Goal: Use online tool/utility: Utilize a website feature to perform a specific function

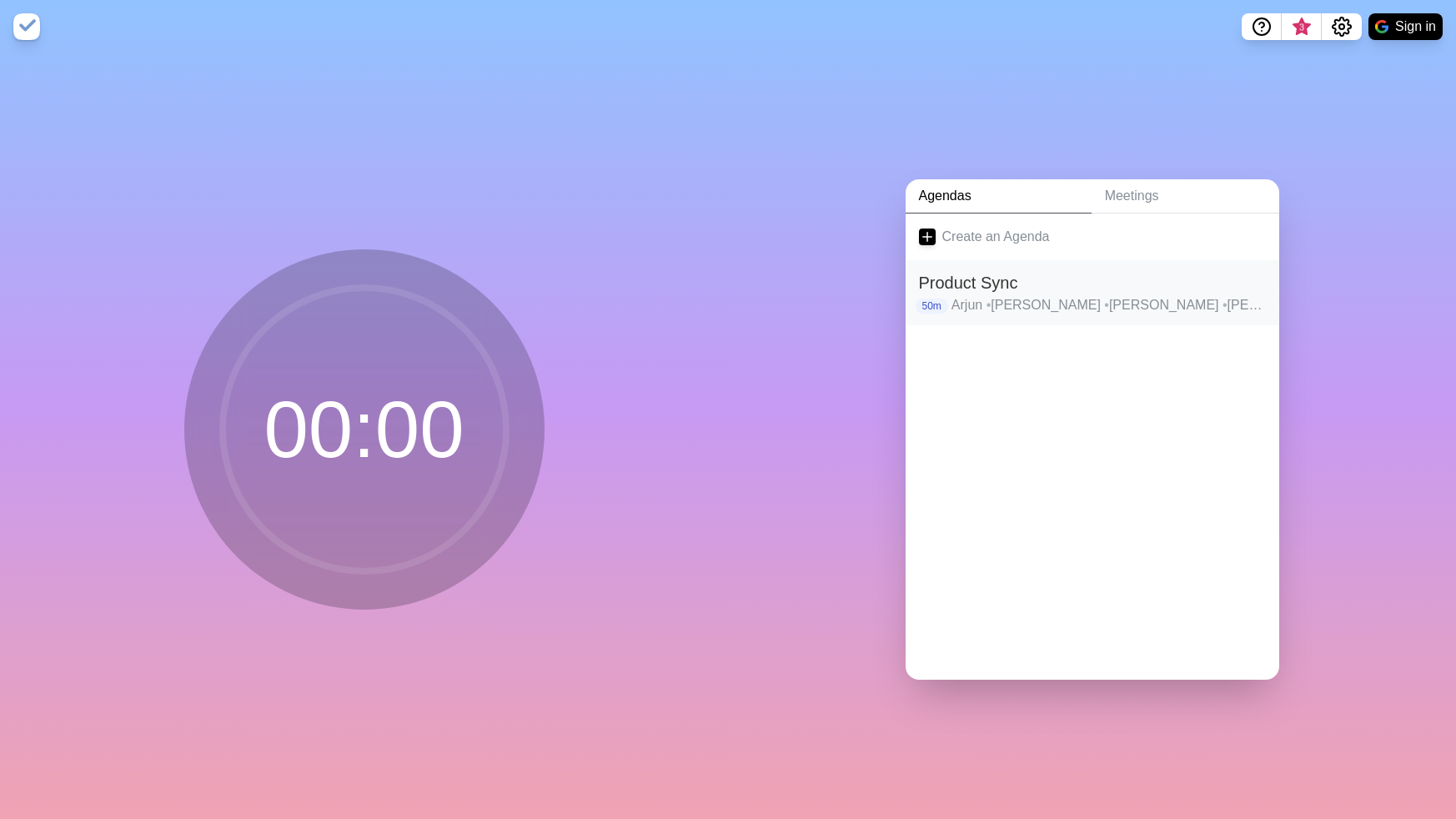
click at [999, 295] on p "Arjun • Ali • [PERSON_NAME] • [GEOGRAPHIC_DATA] • [PERSON_NAME] • Alessio • [PE…" at bounding box center [1108, 304] width 314 height 20
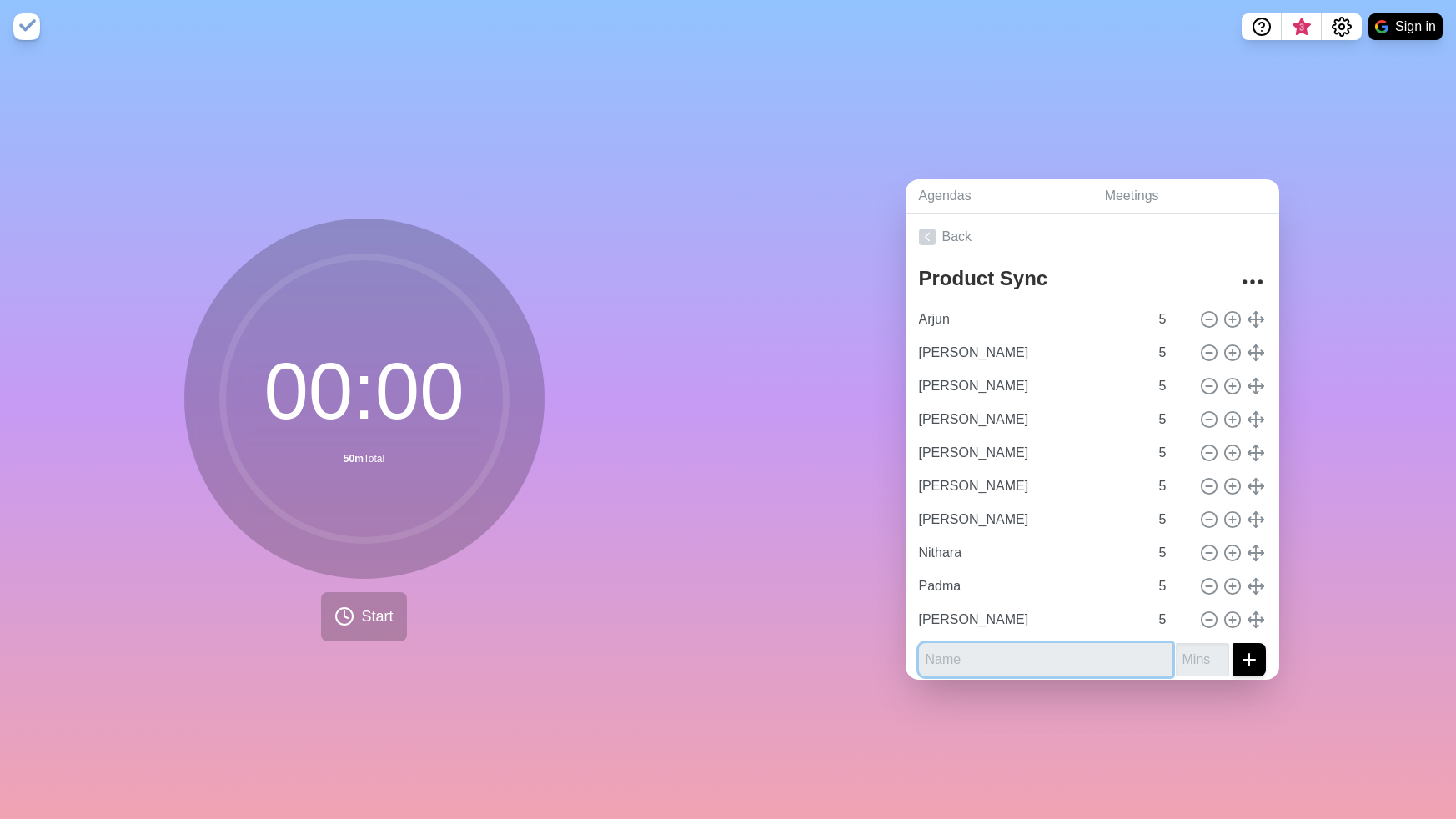
click at [947, 659] on input "text" at bounding box center [1046, 660] width 254 height 34
type input "Intro"
type input "5"
click at [1252, 660] on line "submit" at bounding box center [1250, 660] width 12 height 0
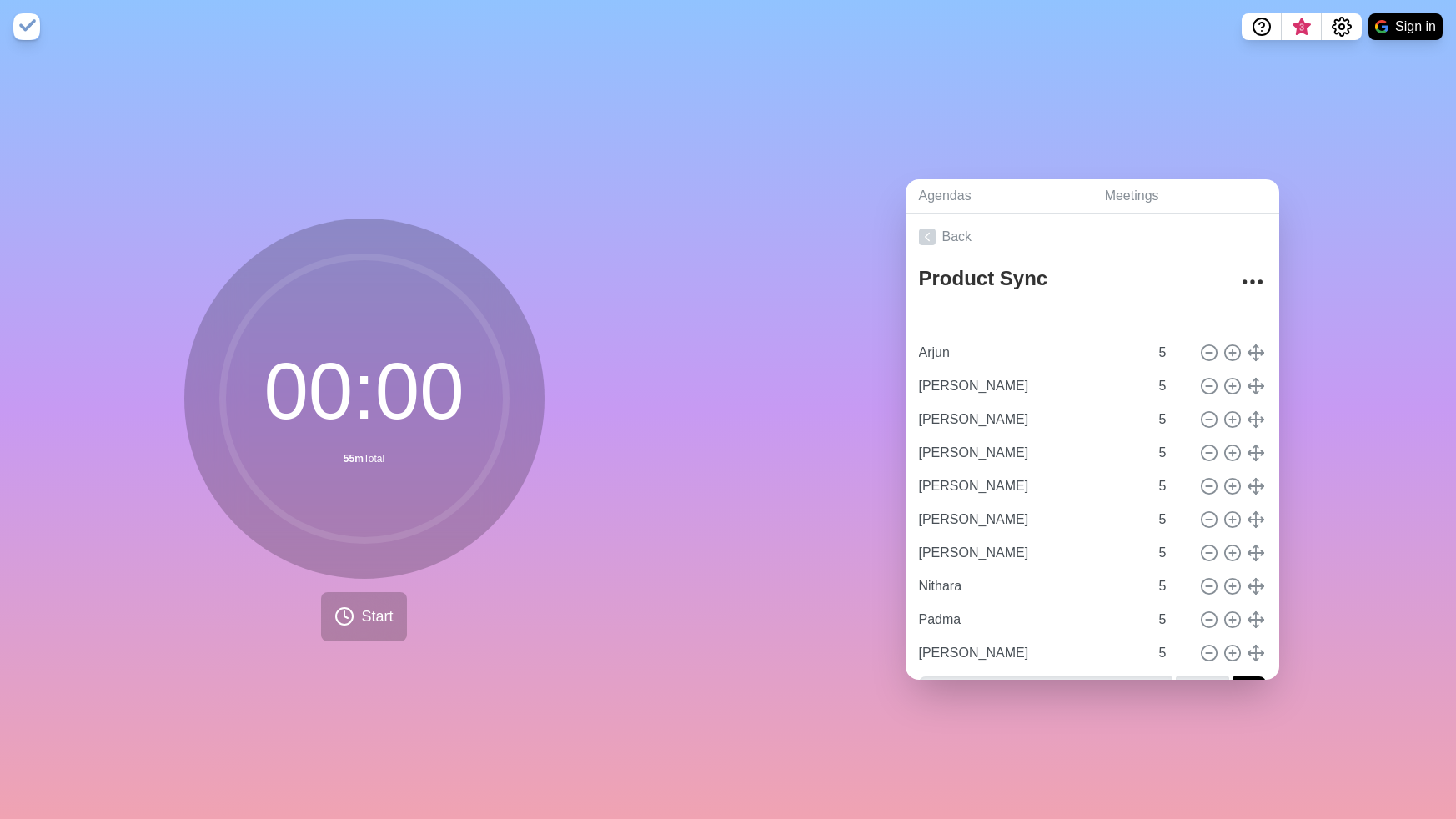
type input "Intro"
type input "Arjun"
type input "[PERSON_NAME]"
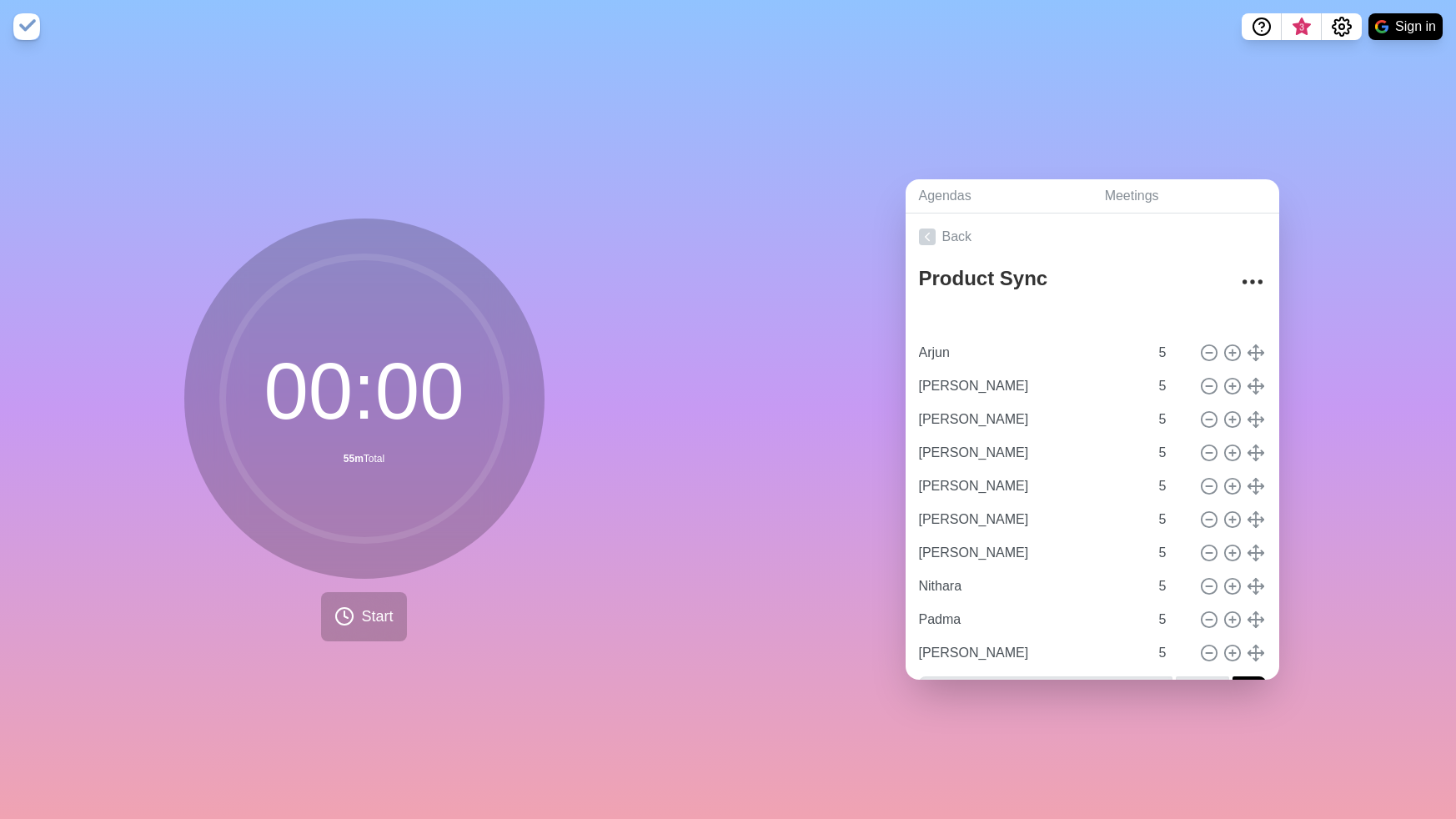
type input "[PERSON_NAME]"
type input "Nithara"
type input "Padma"
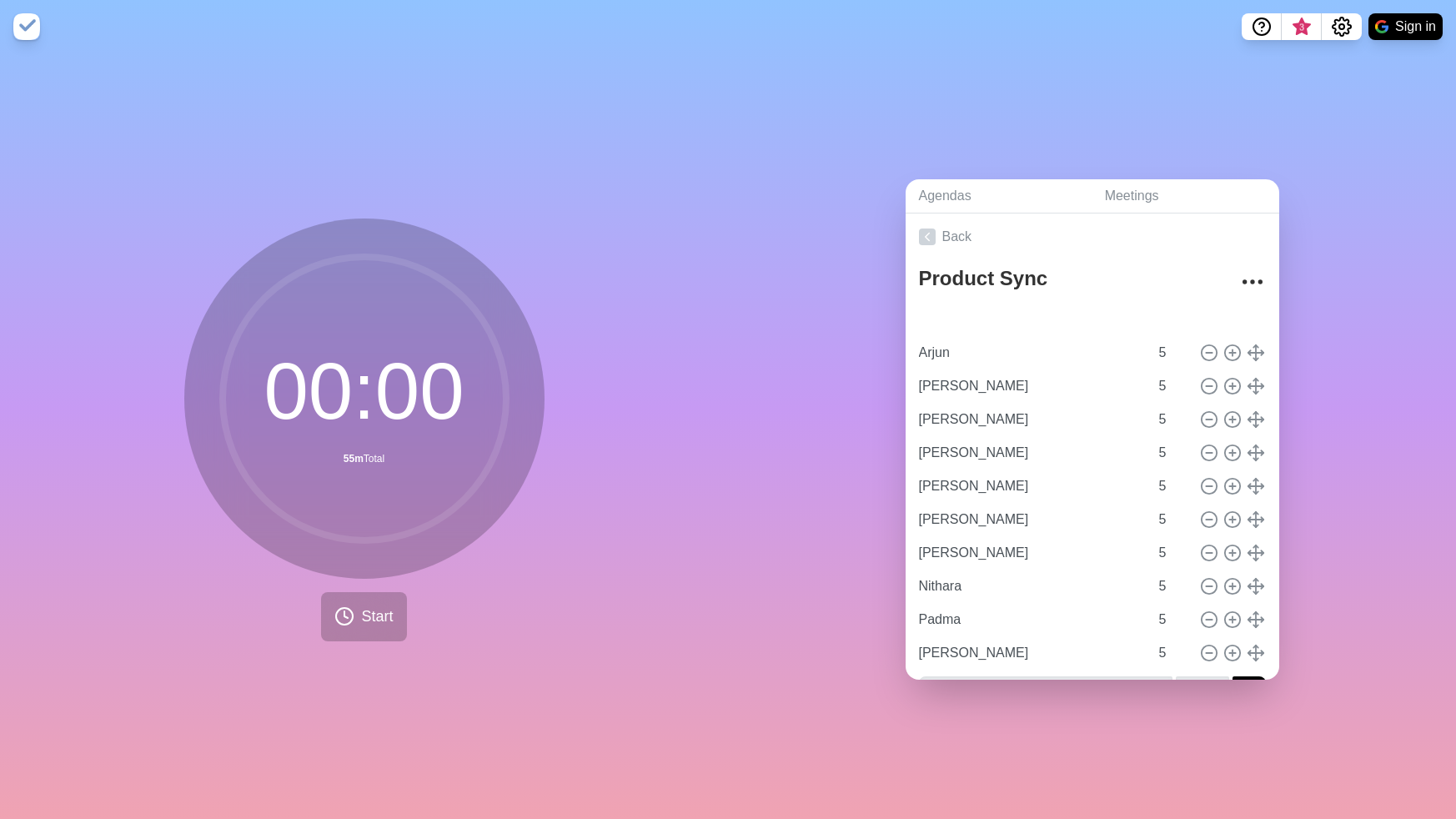
type input "[PERSON_NAME]"
click at [1087, 316] on input "Intro" at bounding box center [1031, 319] width 237 height 34
type input "Intro & welcome 👋"
click at [1447, 360] on div "Agendas Meetings Back Product Sync Intro & welcome 👋 5 Arjun 5 Ali 5 [PERSON_NA…" at bounding box center [1092, 436] width 728 height 765
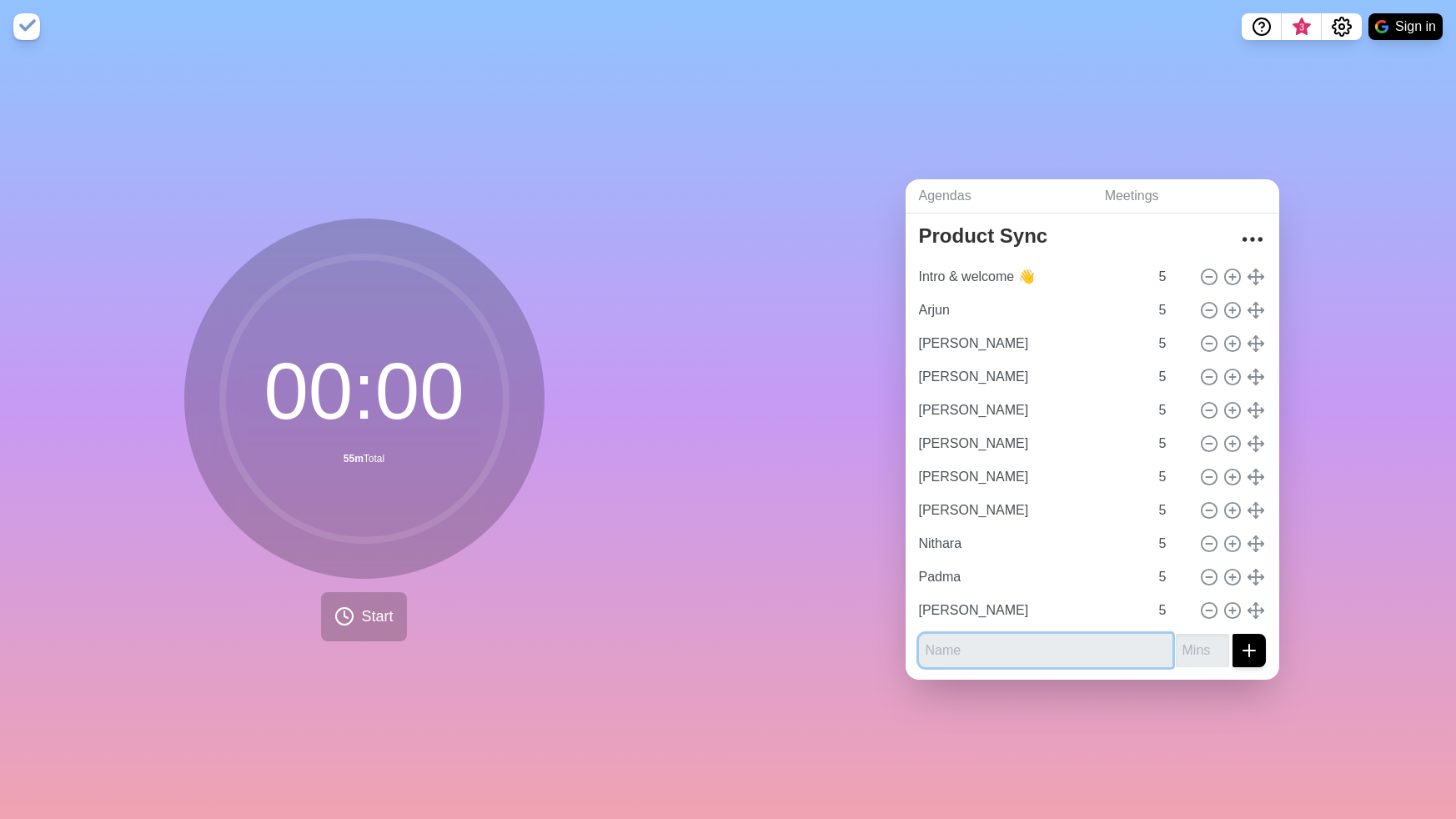
click at [952, 645] on input "text" at bounding box center [1046, 650] width 254 height 34
type input "Outro"
type input "5"
type input "3"
click at [1114, 707] on div "Agendas Meetings Back Product Sync Intro & welcome 👋 5 Arjun 5 Ali 5 [PERSON_NA…" at bounding box center [1092, 436] width 728 height 765
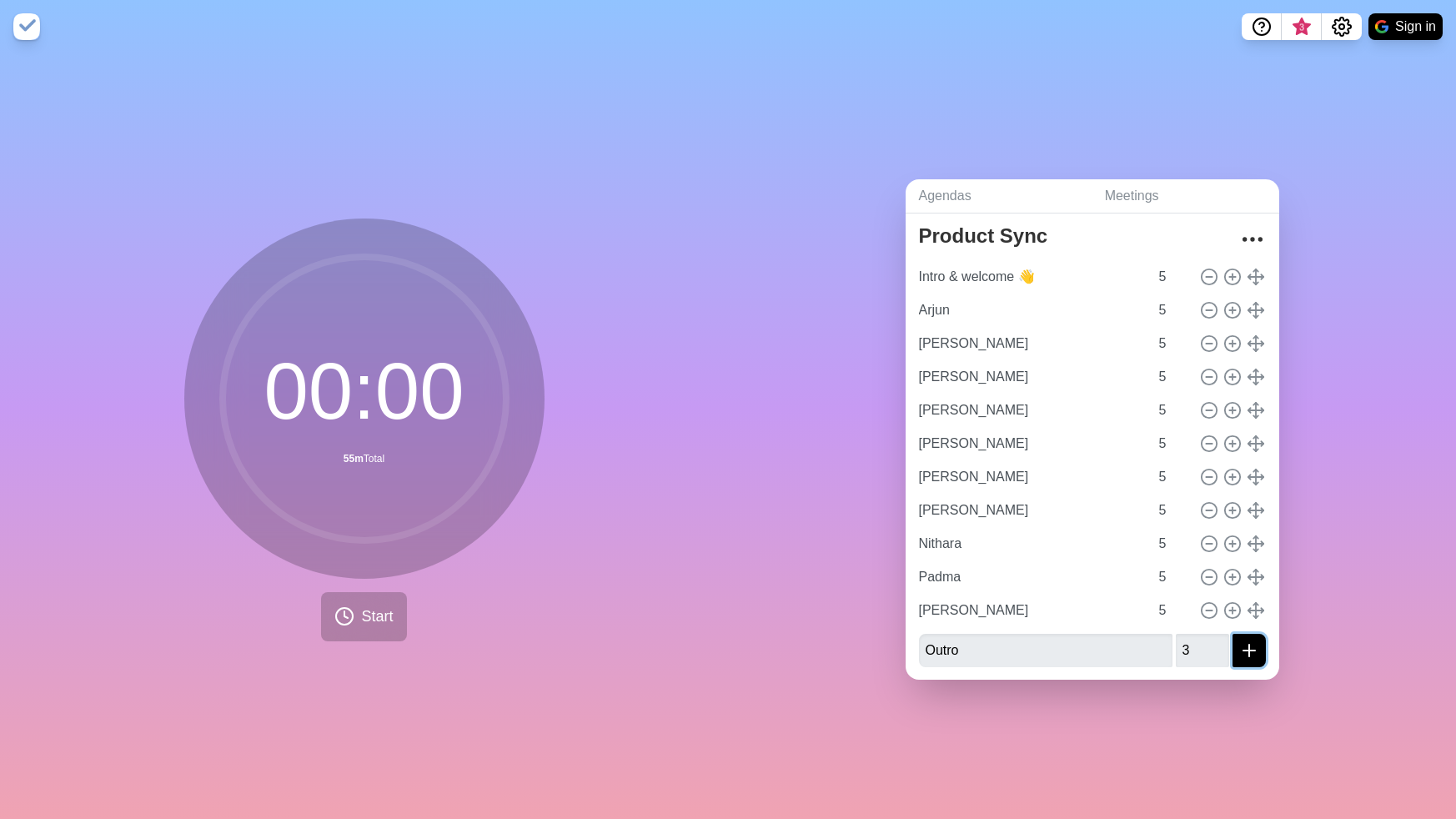
click at [1247, 646] on icon "submit" at bounding box center [1250, 650] width 20 height 20
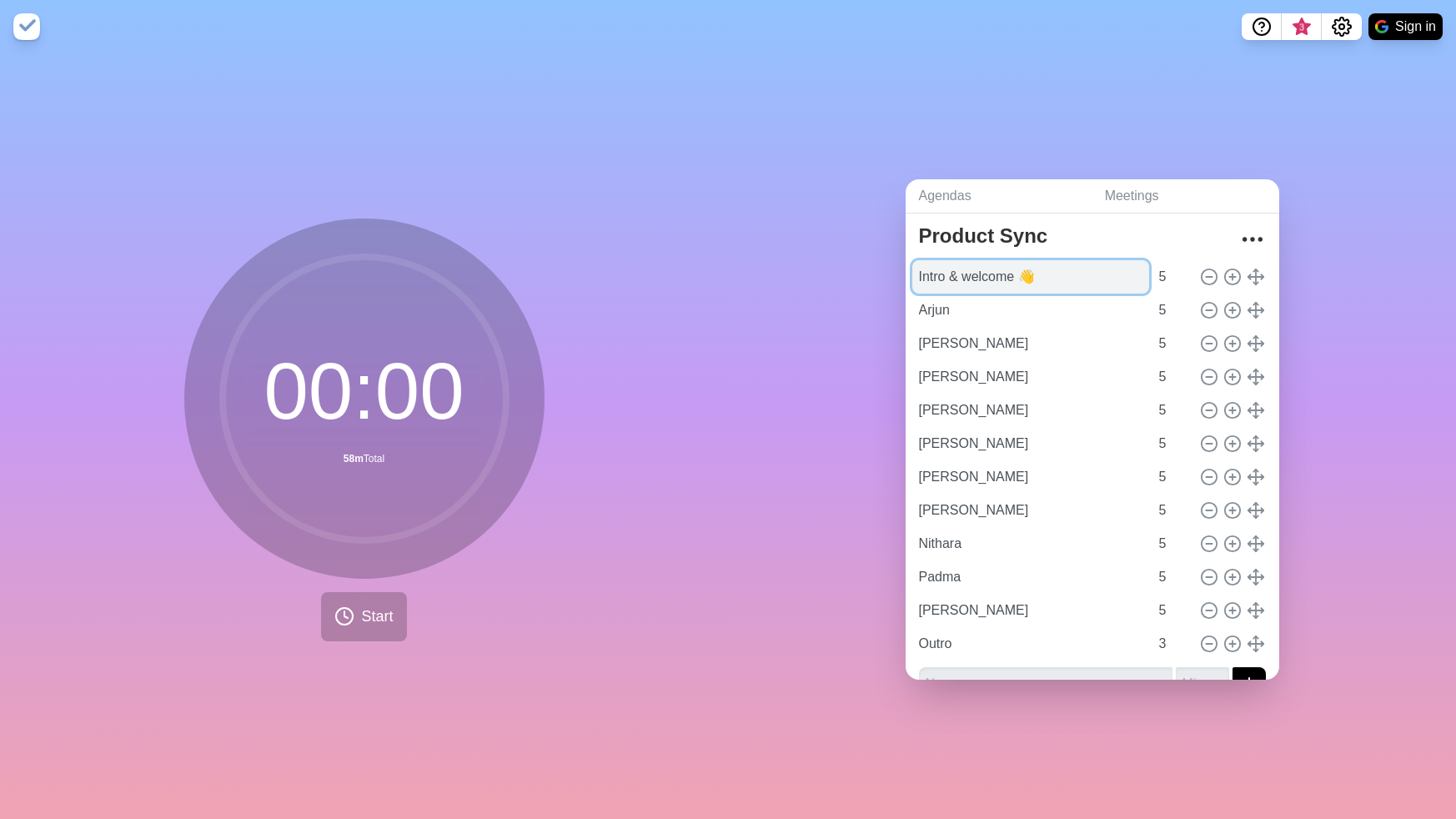
click at [950, 282] on input "Intro & welcome 👋" at bounding box center [1031, 277] width 237 height 34
type input "Intro 👋"
click at [1161, 270] on input "5" at bounding box center [1173, 277] width 40 height 34
type input "3"
click at [1353, 301] on div "Agendas Meetings Back Product Sync Intro 👋 3 Arjun 5 Ali 5 [PERSON_NAME] 5 [PER…" at bounding box center [1092, 436] width 728 height 765
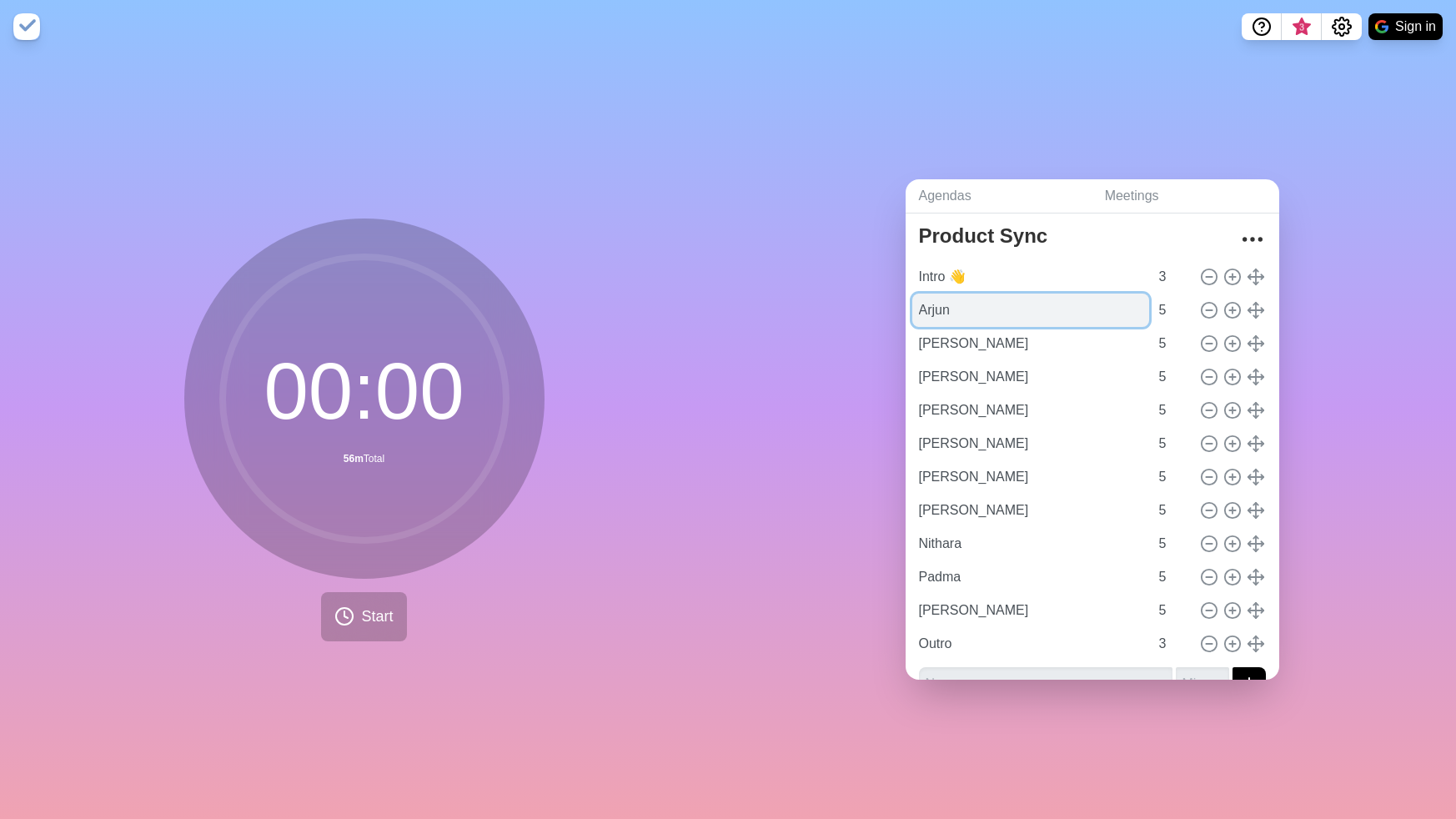
click at [1080, 315] on input "Arjun" at bounding box center [1031, 310] width 237 height 34
type input "PM: [PERSON_NAME]"
click at [1052, 345] on input "[PERSON_NAME]" at bounding box center [1031, 343] width 237 height 34
paste input "PM:"
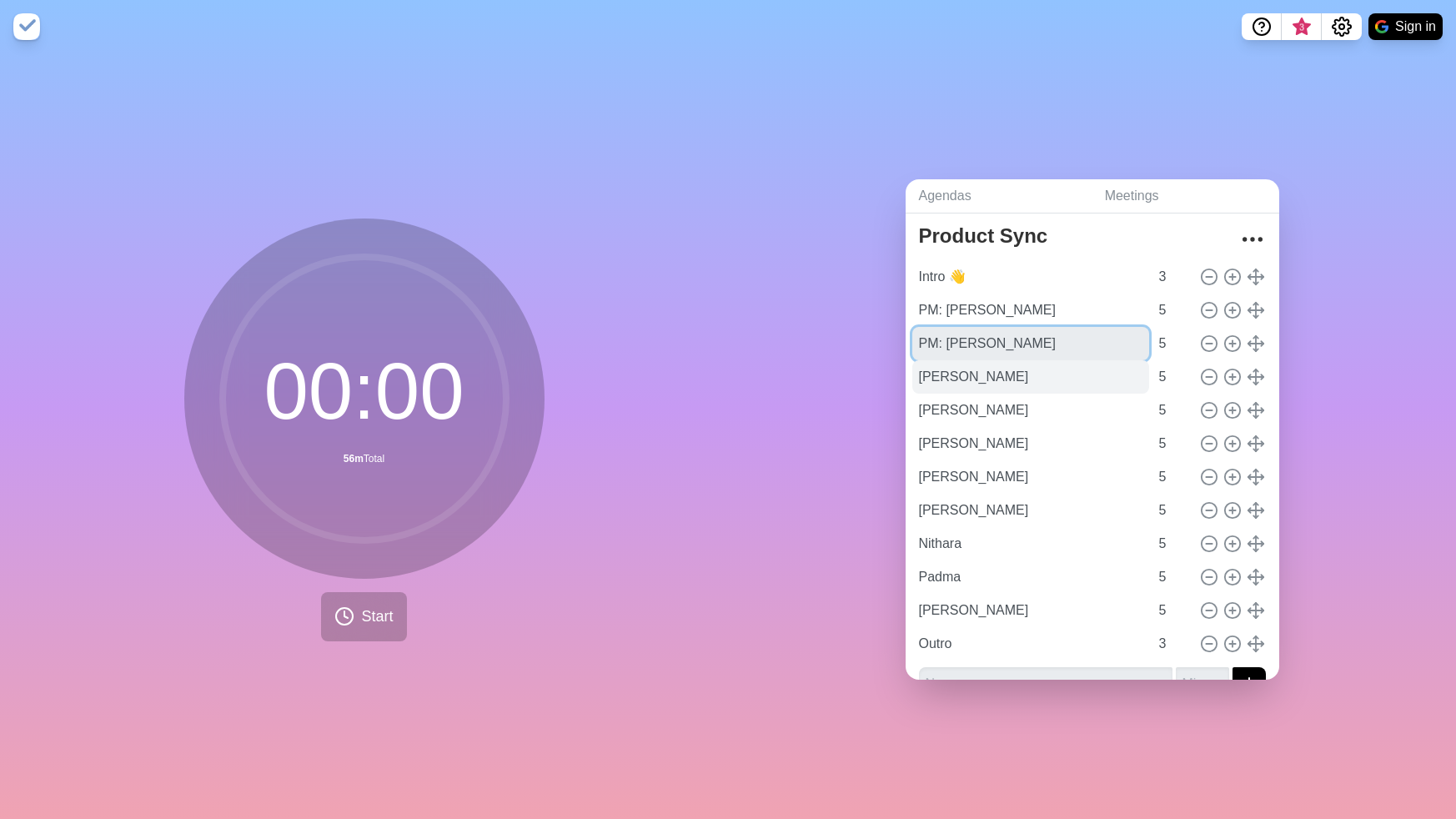
type input "PM: [PERSON_NAME]"
click at [985, 378] on input "[PERSON_NAME]" at bounding box center [1031, 376] width 237 height 34
paste input "PM:"
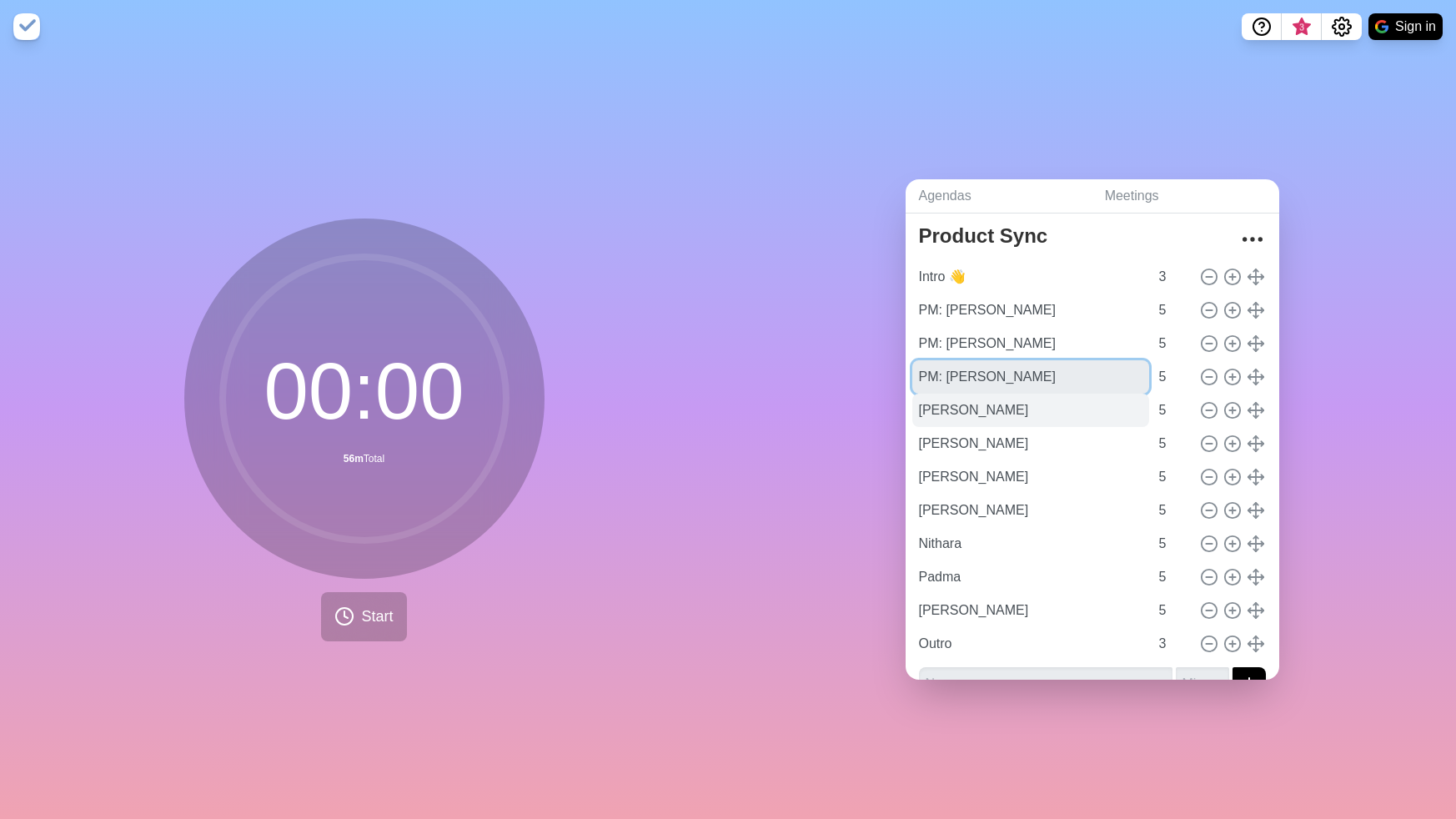
type input "PM: [PERSON_NAME]"
click at [966, 397] on input "[PERSON_NAME]" at bounding box center [1031, 410] width 237 height 34
paste input "PM:"
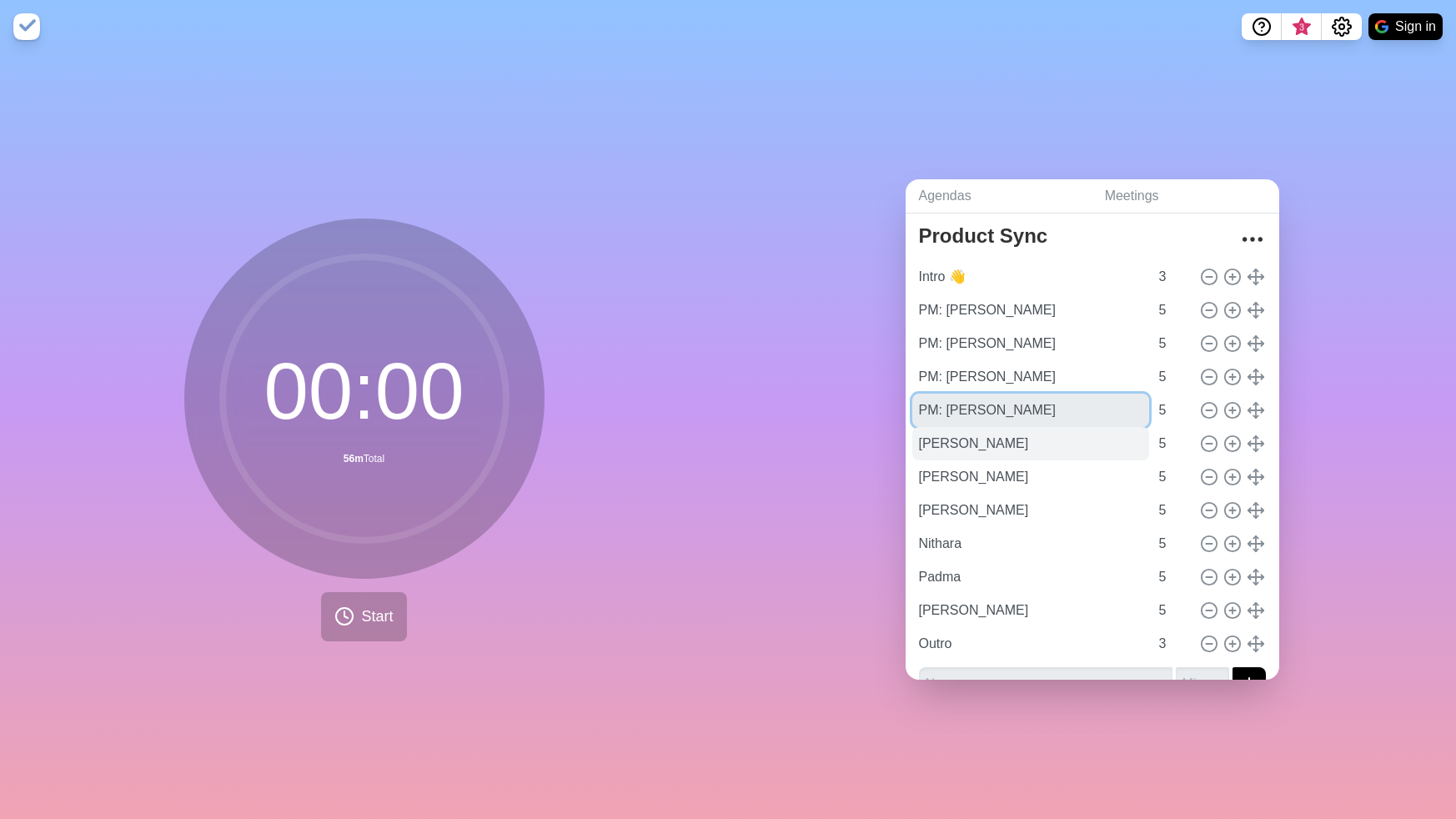
type input "PM: [PERSON_NAME]"
click at [957, 454] on input "[PERSON_NAME]" at bounding box center [1031, 444] width 237 height 34
paste input "PM:"
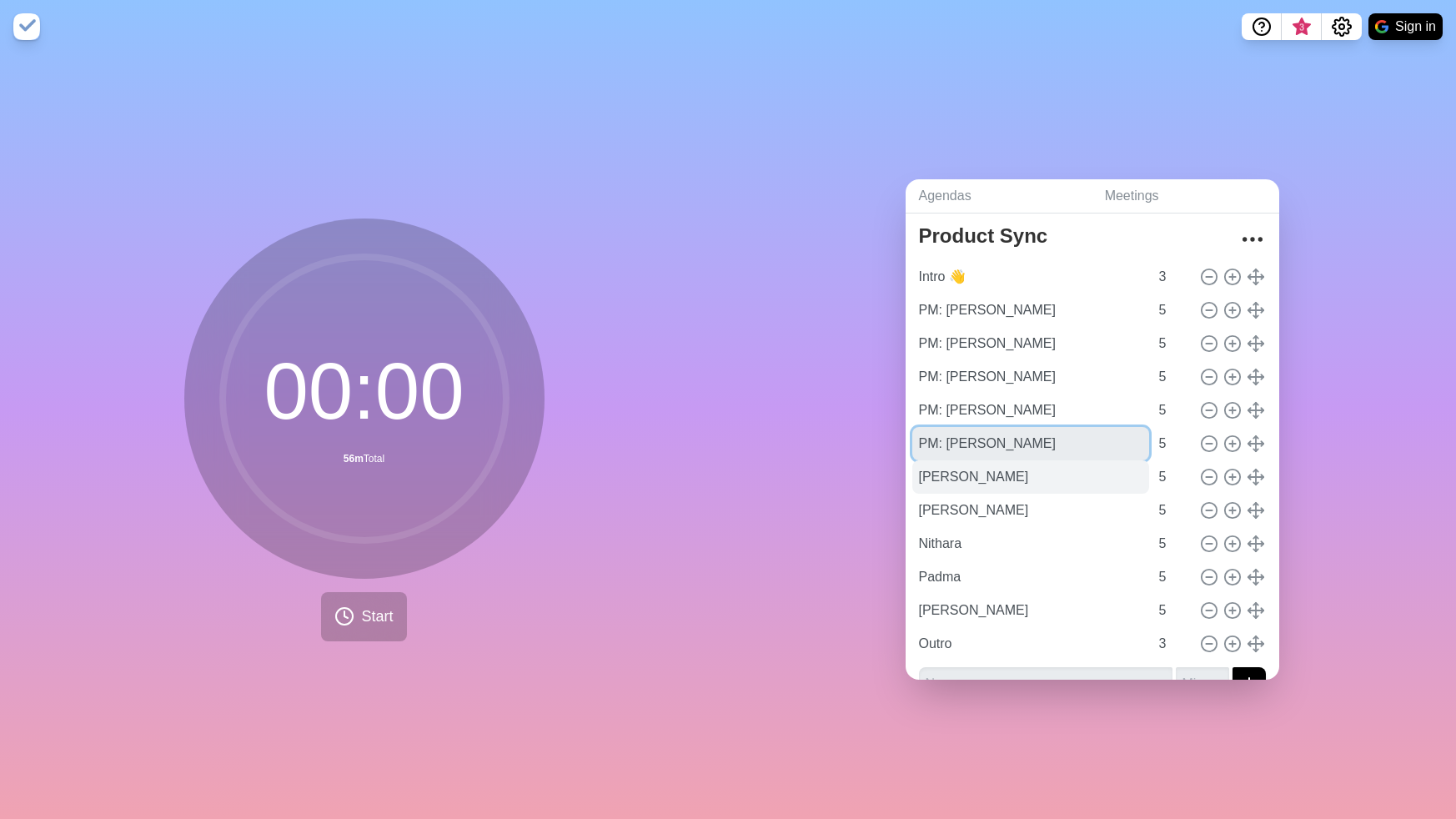
type input "PM: [PERSON_NAME]"
click at [950, 480] on input "[PERSON_NAME]" at bounding box center [1031, 476] width 237 height 34
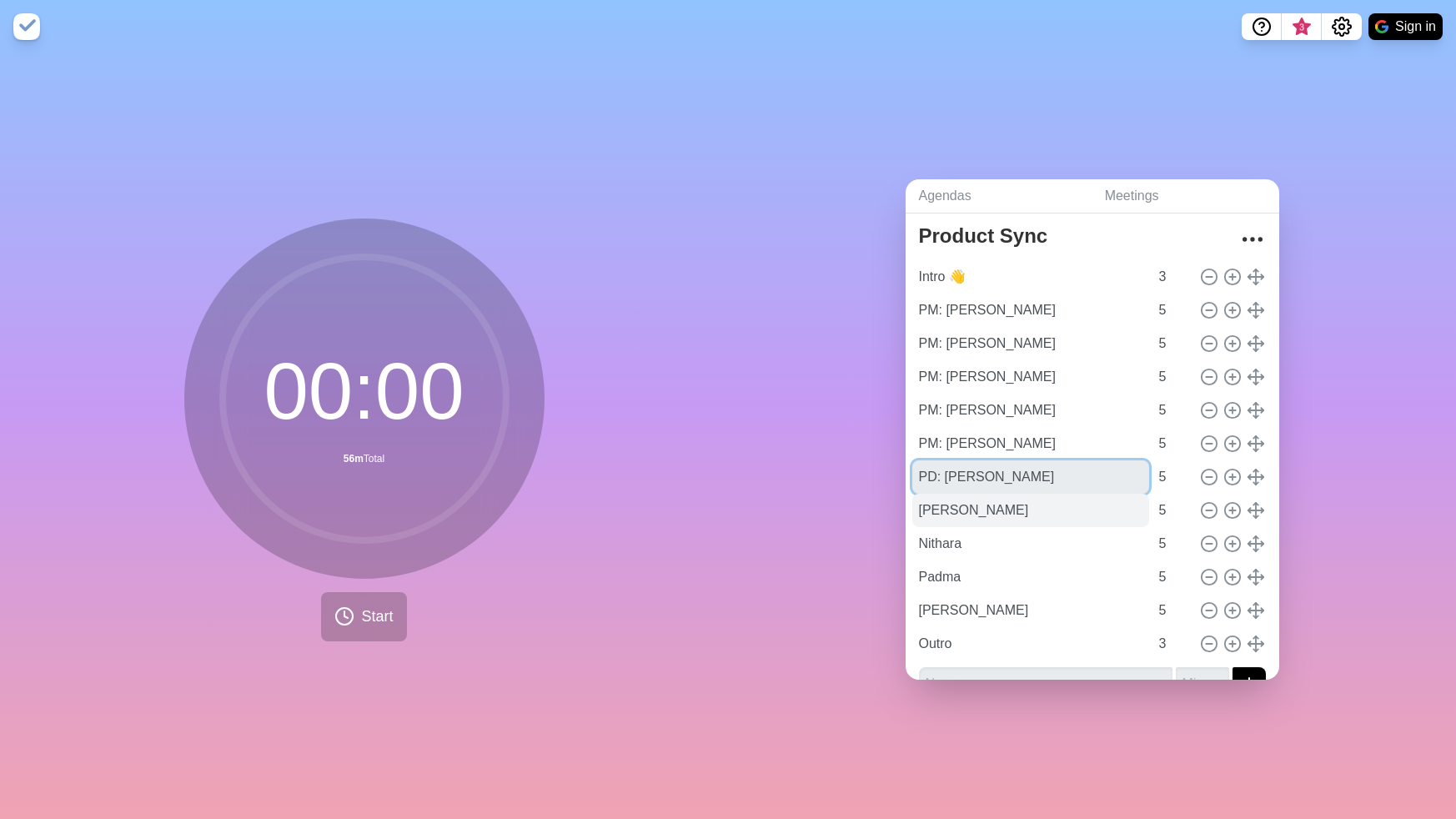
type input "PD: [PERSON_NAME]"
click at [935, 508] on input "[PERSON_NAME]" at bounding box center [1031, 510] width 237 height 34
paste input "PD:"
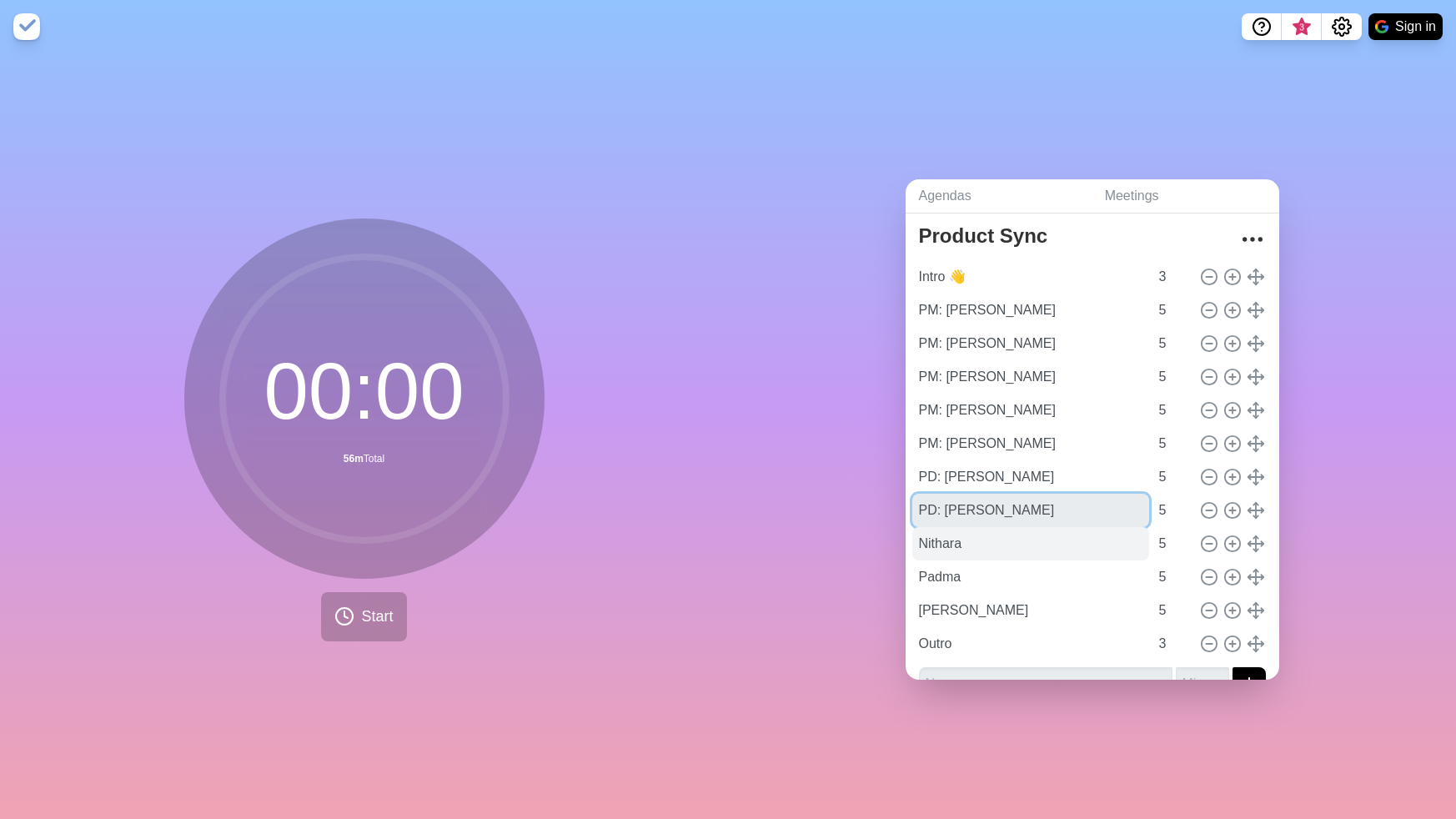
type input "PD: [PERSON_NAME]"
click at [927, 552] on input "Nithara" at bounding box center [1031, 543] width 237 height 34
paste input "PD:"
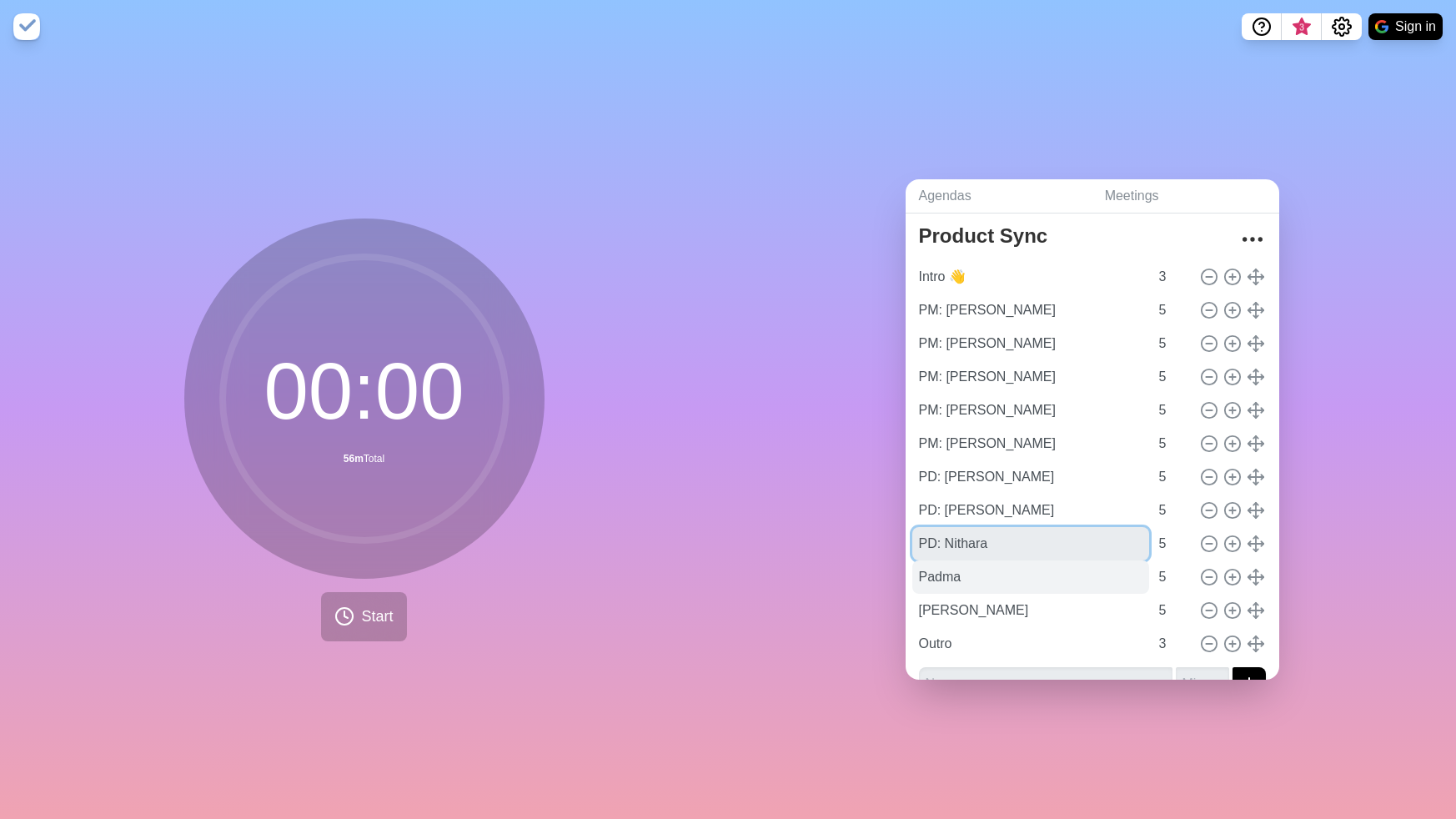
type input "PD: Nithara"
click at [936, 585] on input "Padma" at bounding box center [1031, 577] width 237 height 34
paste input "PD:"
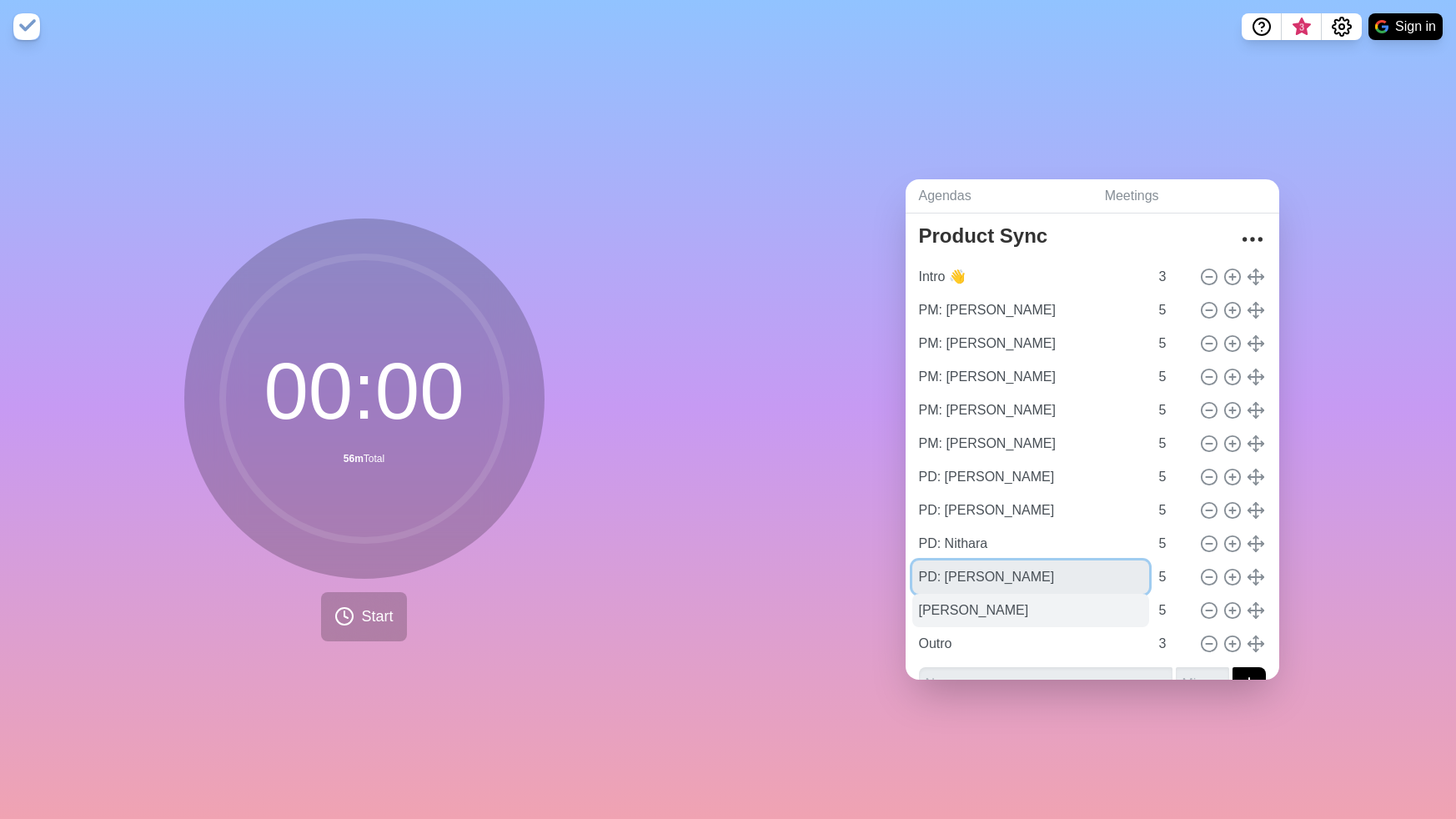
type input "PD: [PERSON_NAME]"
click at [934, 610] on input "[PERSON_NAME]" at bounding box center [1031, 610] width 237 height 34
paste input "PD:"
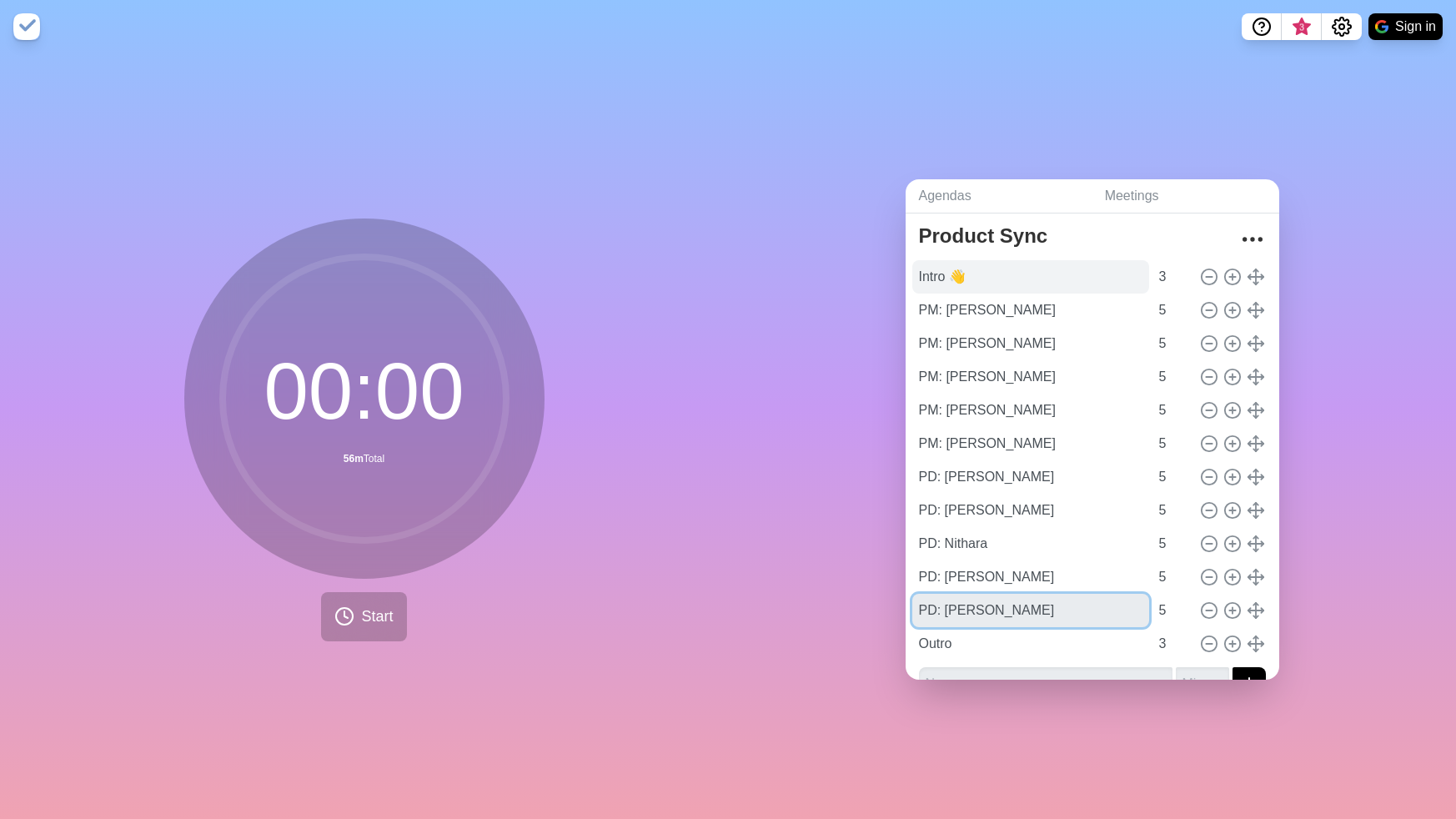
type input "PD: [PERSON_NAME]"
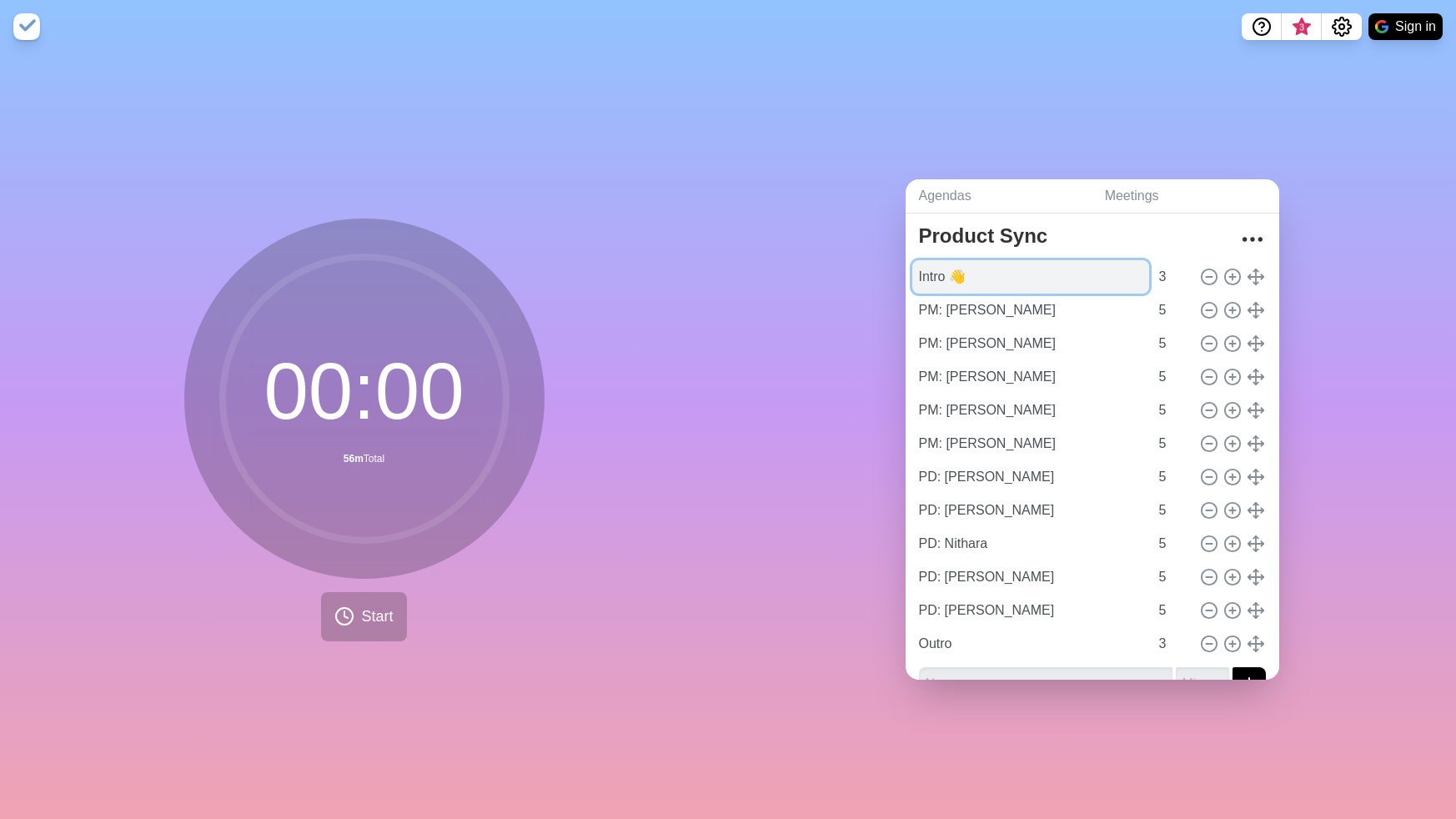
click at [980, 277] on input "Intro 👋" at bounding box center [1031, 277] width 237 height 34
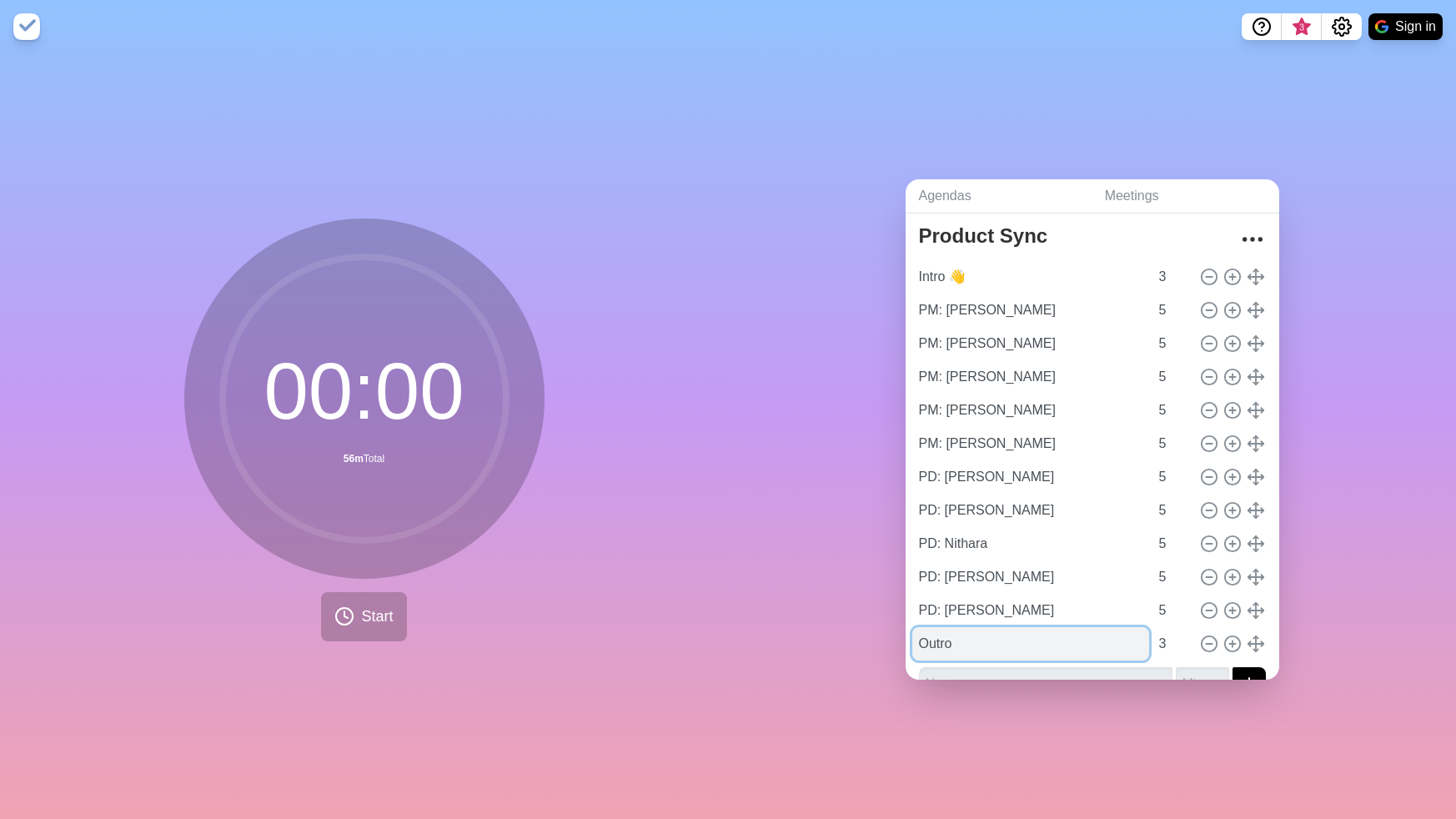
click at [974, 645] on input "Outro" at bounding box center [1031, 643] width 237 height 34
type input "Outro 👋"
click at [1362, 538] on div "Agendas Meetings Back Product Sync Intro 👋 3 PM: Arjun 5 PM: [PERSON_NAME] 5 PM…" at bounding box center [1092, 436] width 728 height 765
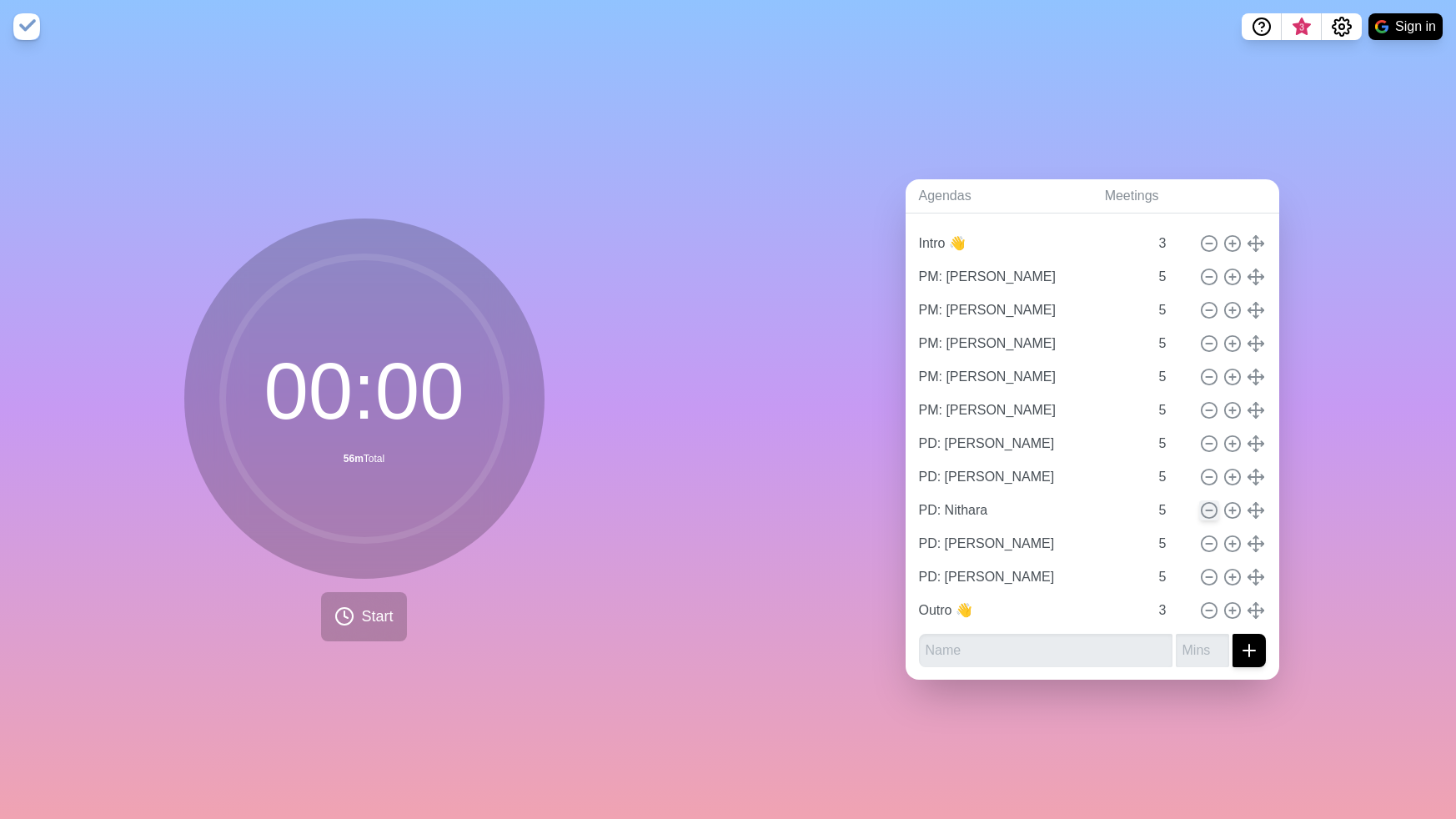
scroll to position [0, 0]
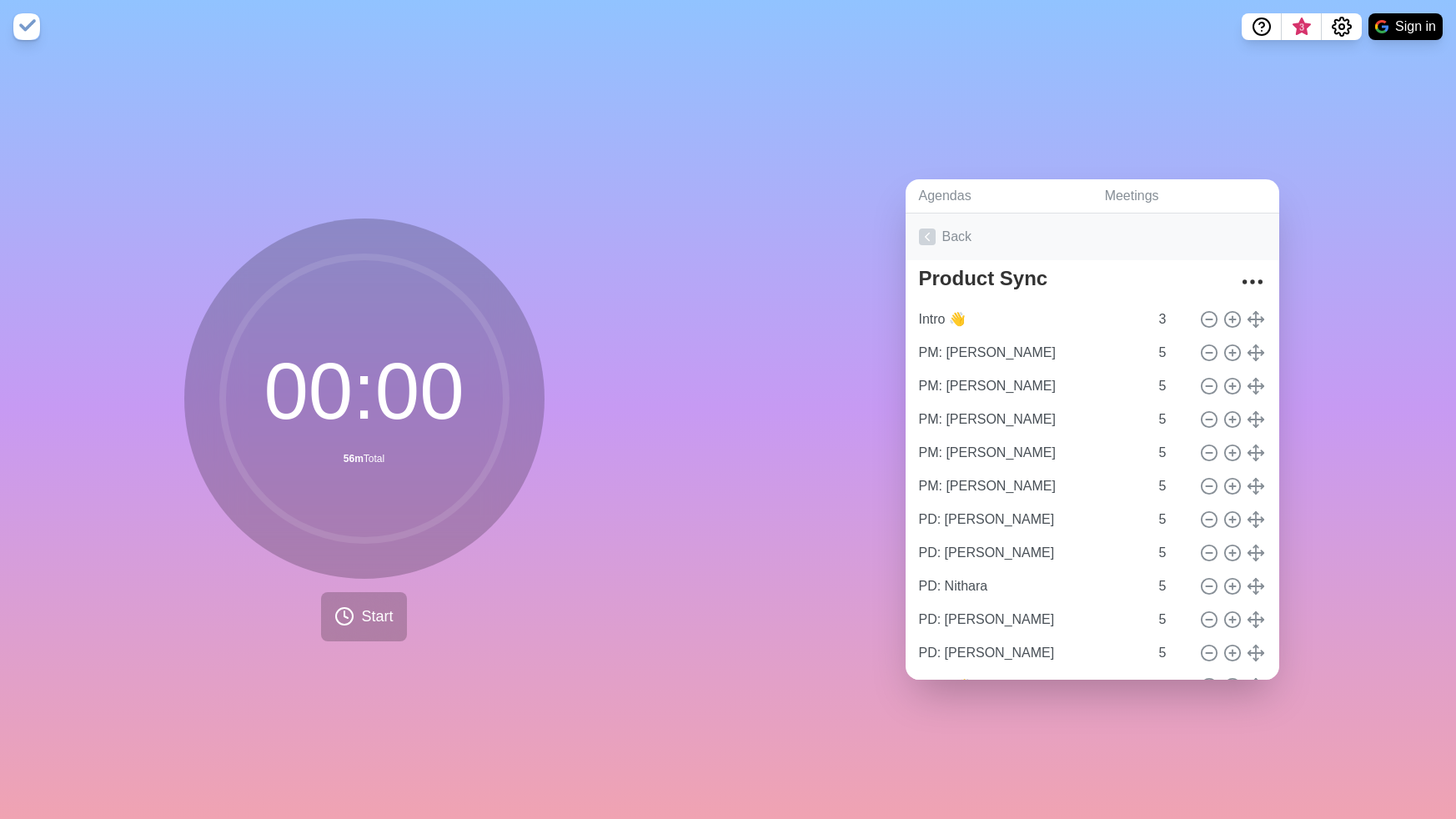
click at [944, 231] on link "Back" at bounding box center [1092, 236] width 374 height 47
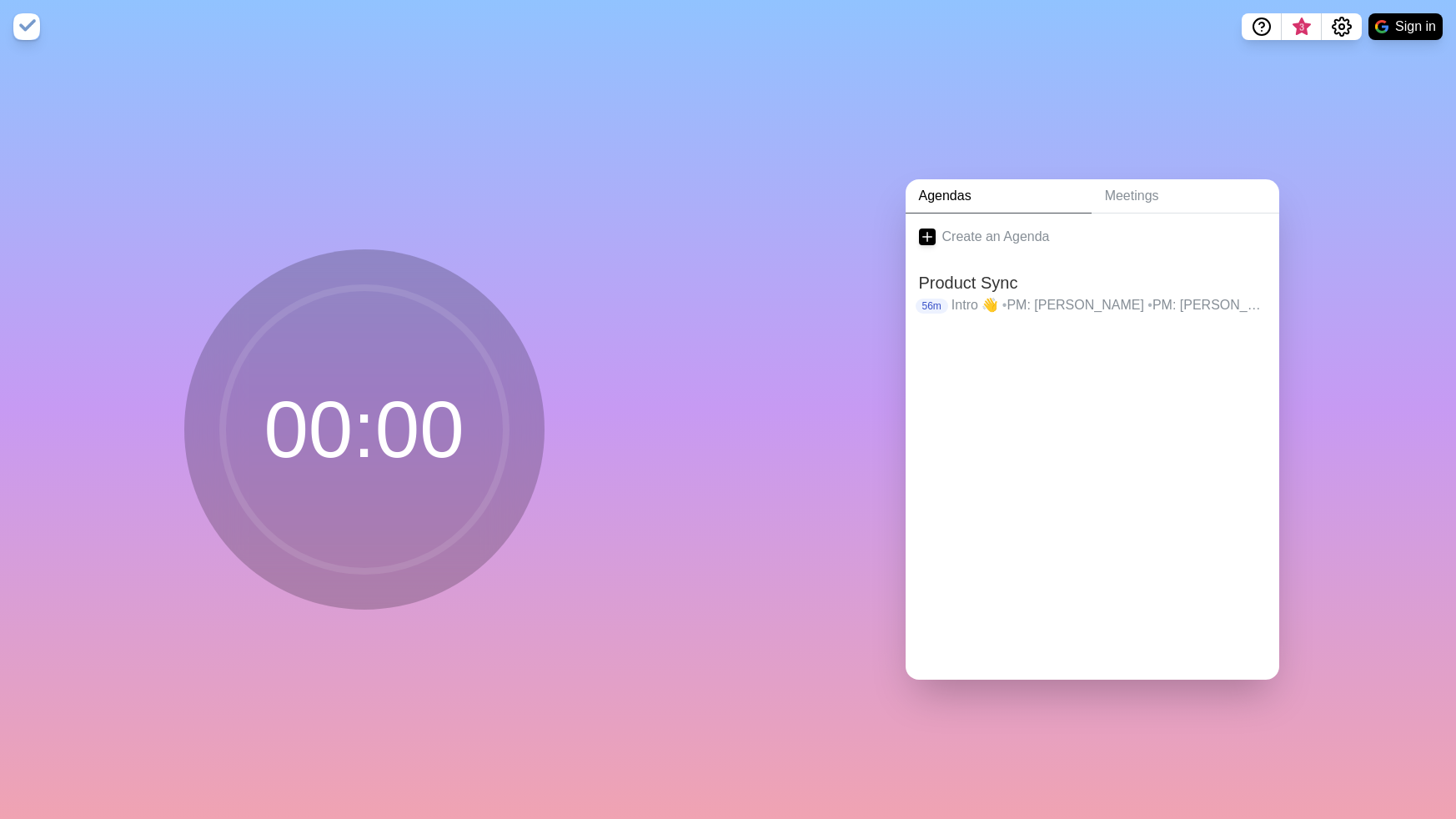
click at [37, 617] on div "00 : 00" at bounding box center [364, 436] width 728 height 765
click at [80, 682] on div "00 : 00" at bounding box center [364, 436] width 728 height 765
